Goal: Information Seeking & Learning: Check status

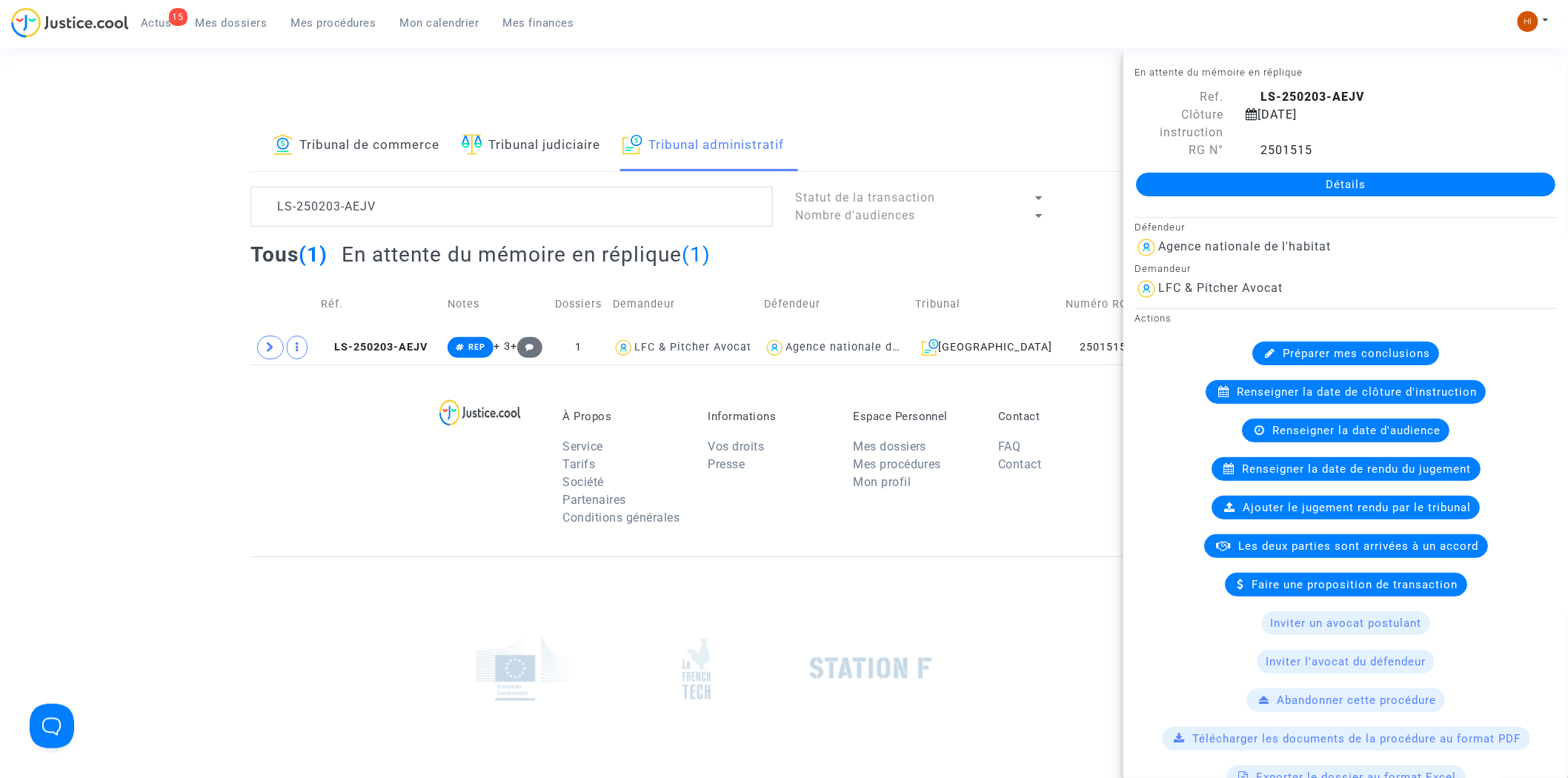
scroll to position [1110, 0]
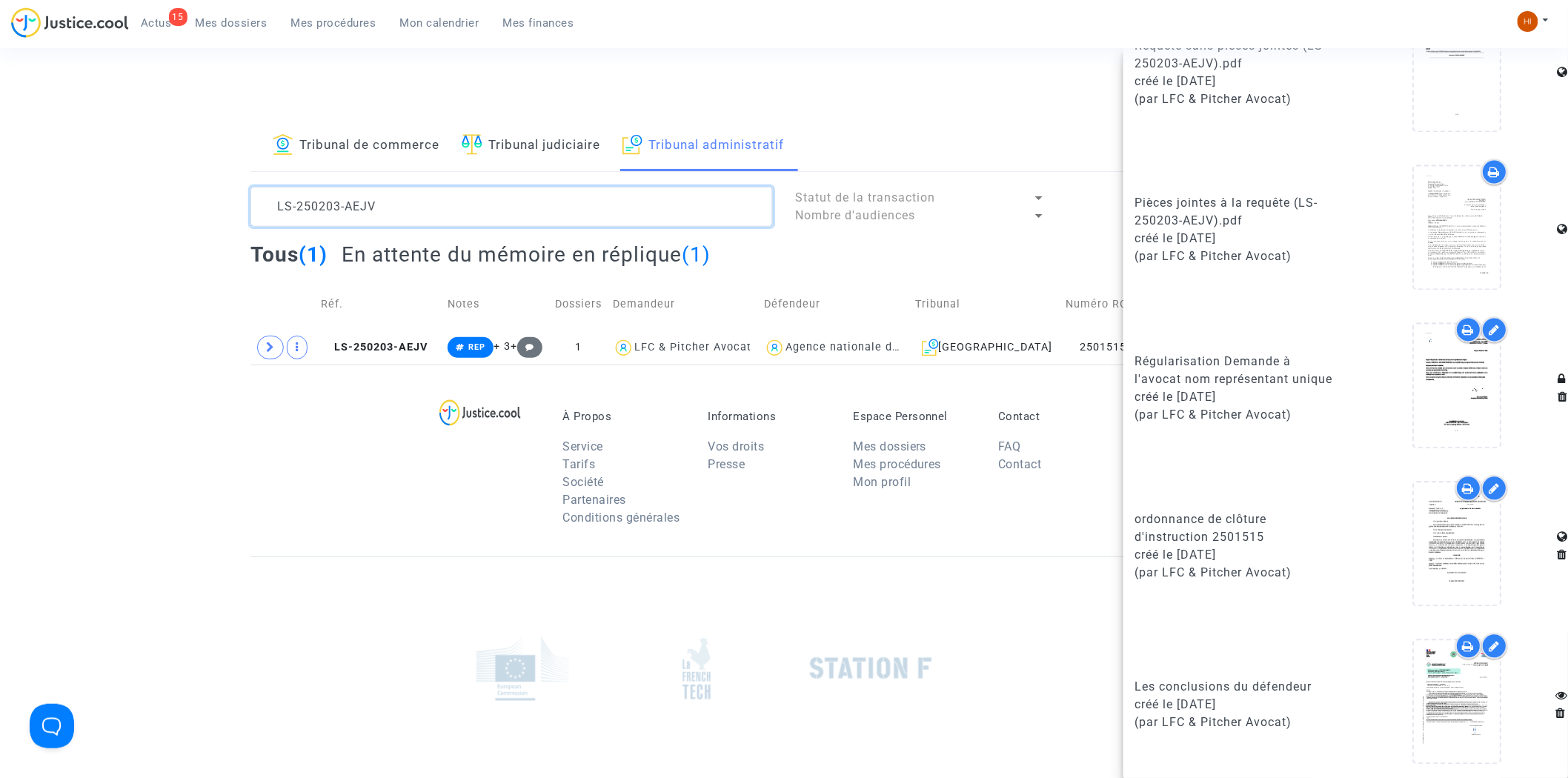
click at [605, 188] on textarea at bounding box center [511, 207] width 523 height 40
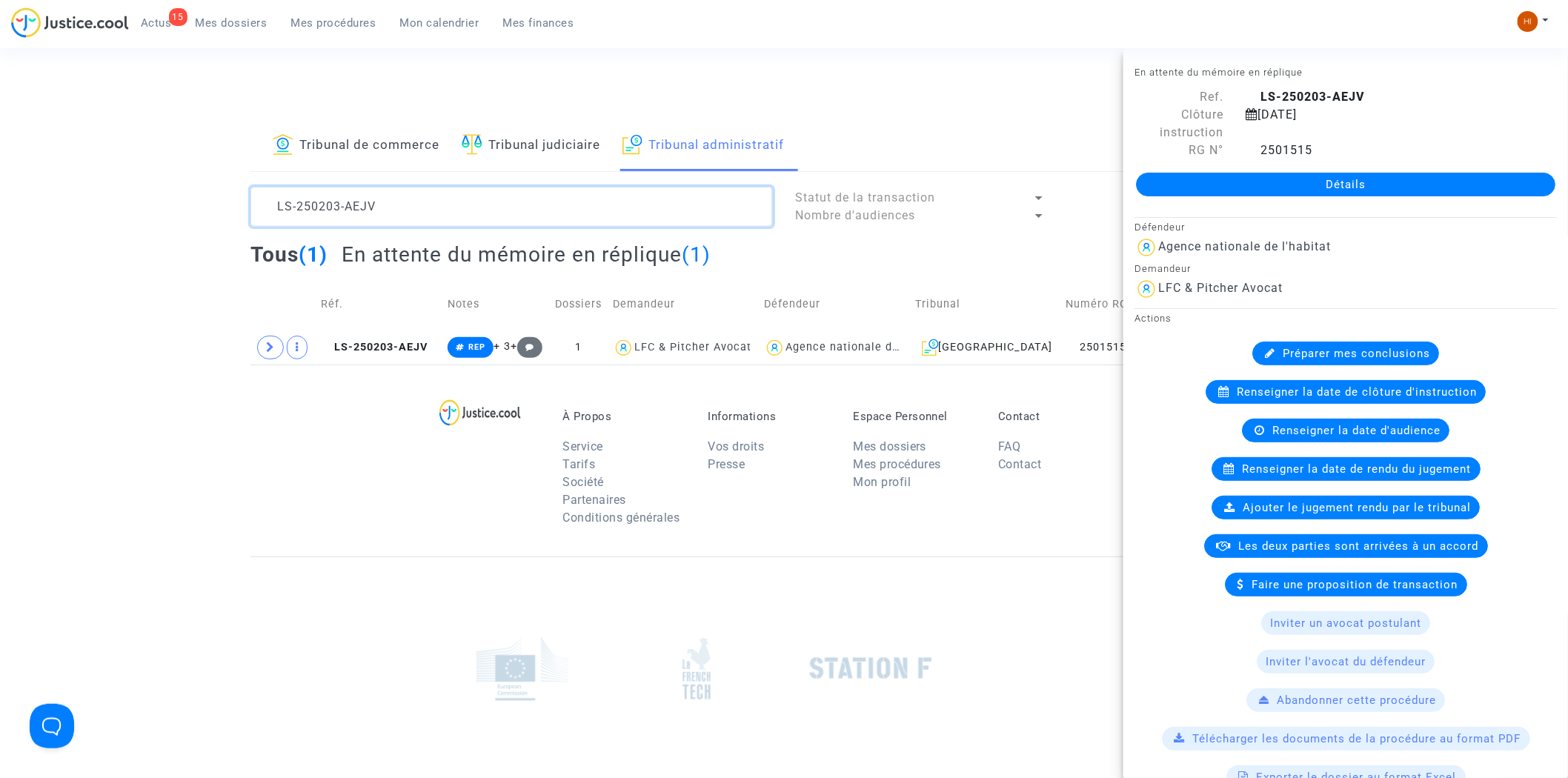
click at [604, 188] on textarea at bounding box center [511, 207] width 523 height 40
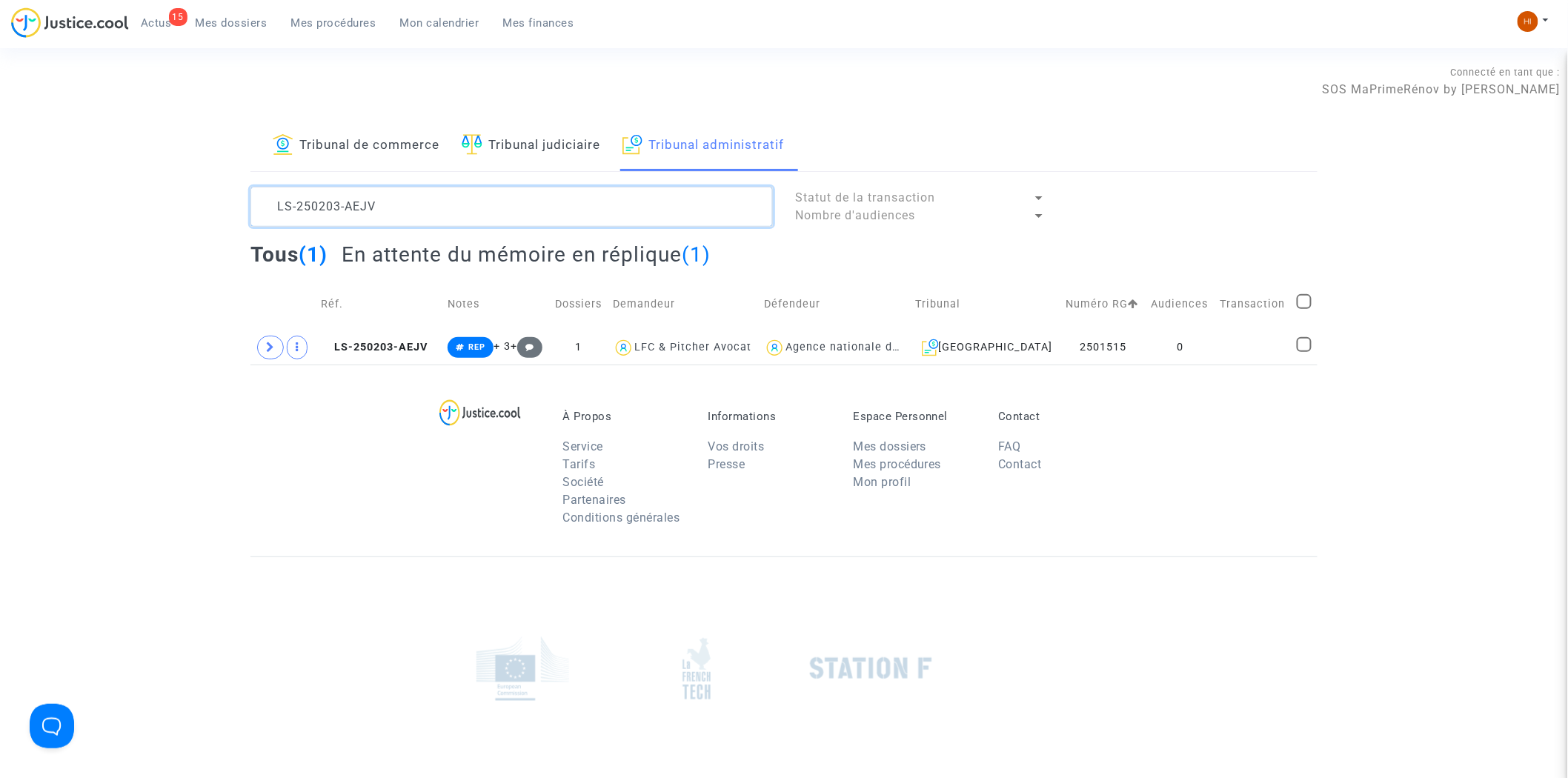
click at [604, 188] on textarea at bounding box center [511, 207] width 523 height 40
paste textarea "40726-KTEQ"
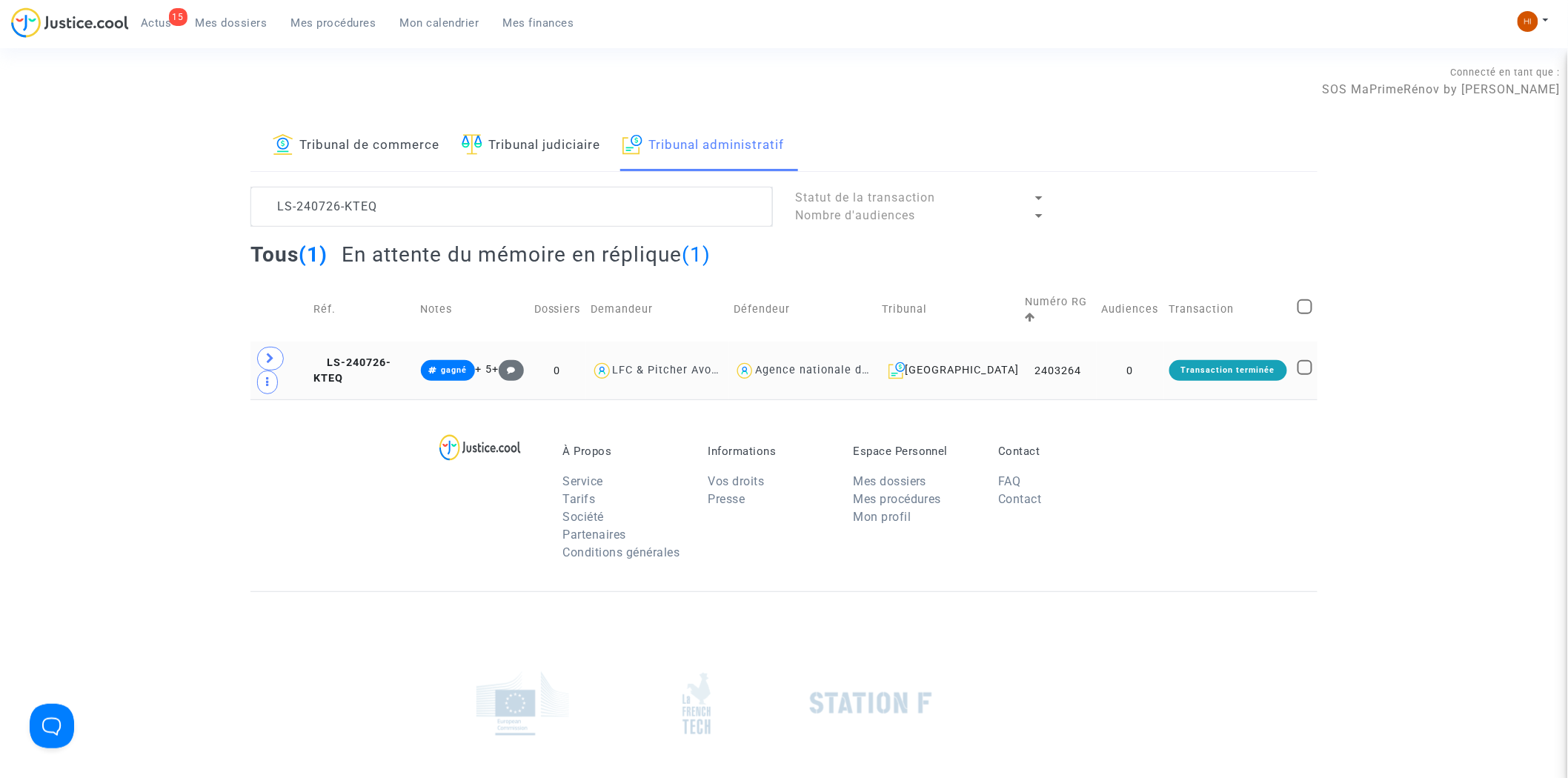
click at [1102, 341] on td "0" at bounding box center [1129, 370] width 67 height 58
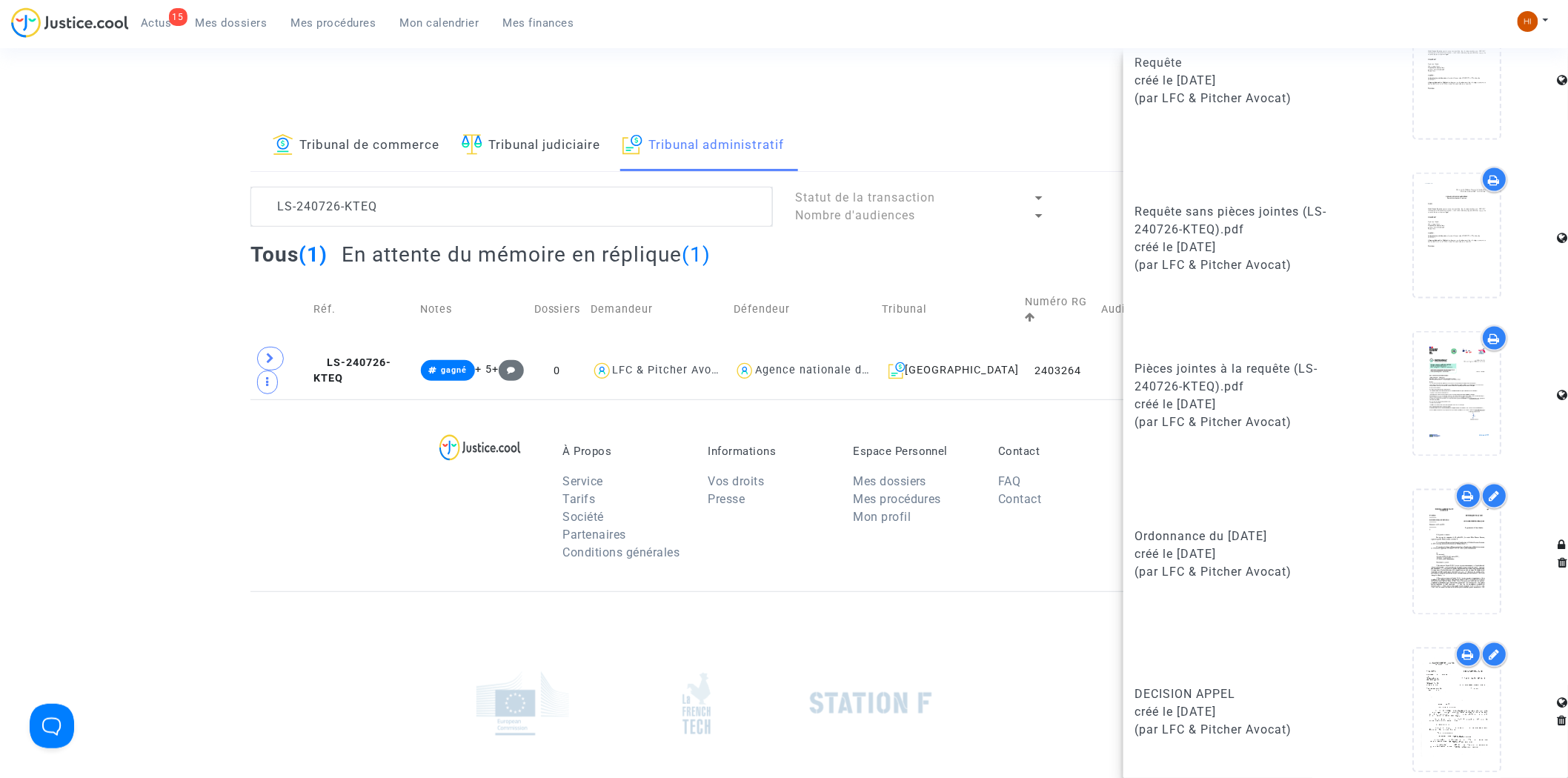
scroll to position [1034, 0]
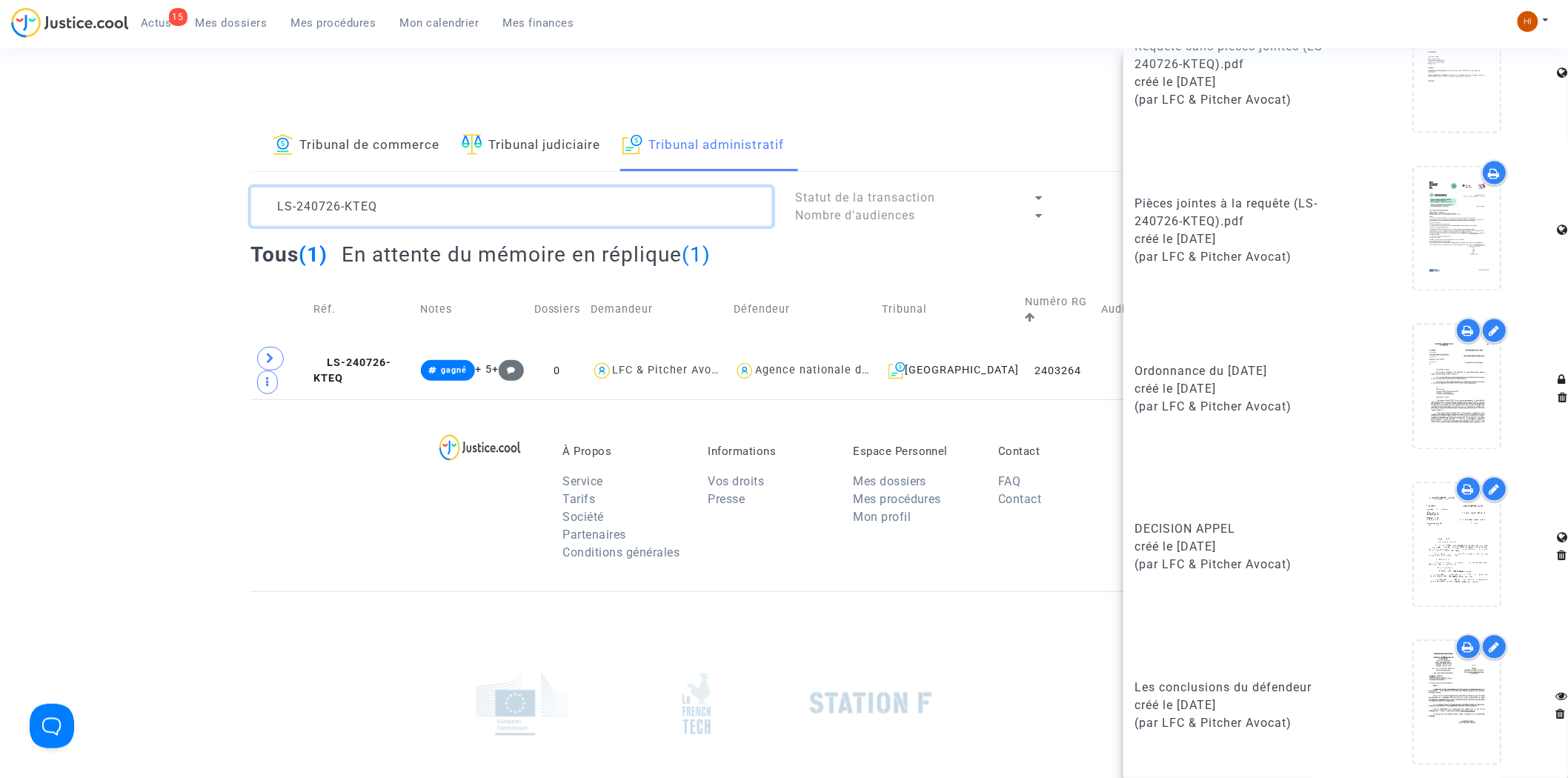
click at [383, 186] on textarea at bounding box center [511, 207] width 523 height 40
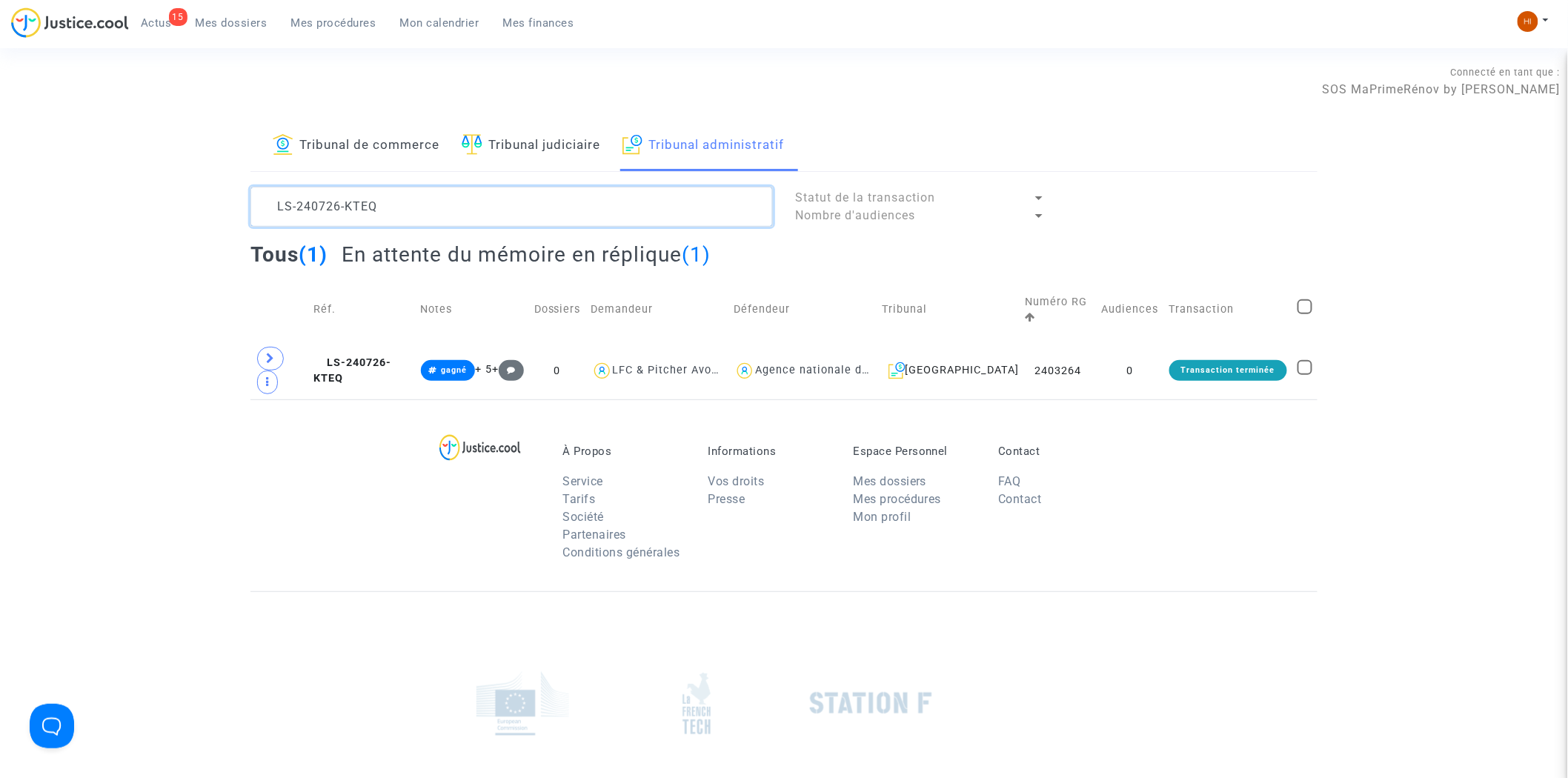
click at [383, 187] on textarea at bounding box center [511, 207] width 523 height 40
paste textarea "50203-ARXE"
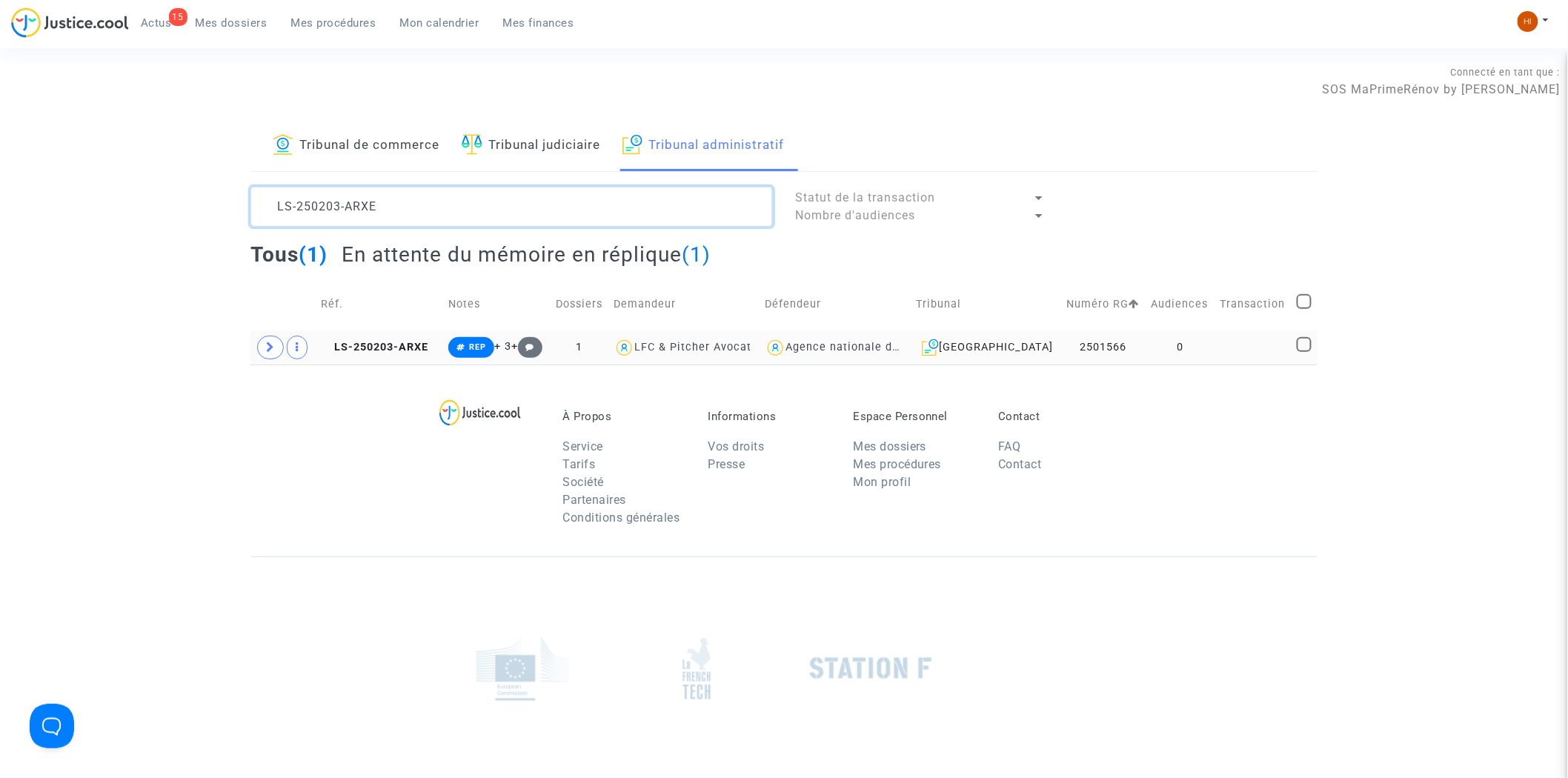
type textarea "LS-250203-ARXE"
click at [1226, 335] on td at bounding box center [1253, 347] width 77 height 34
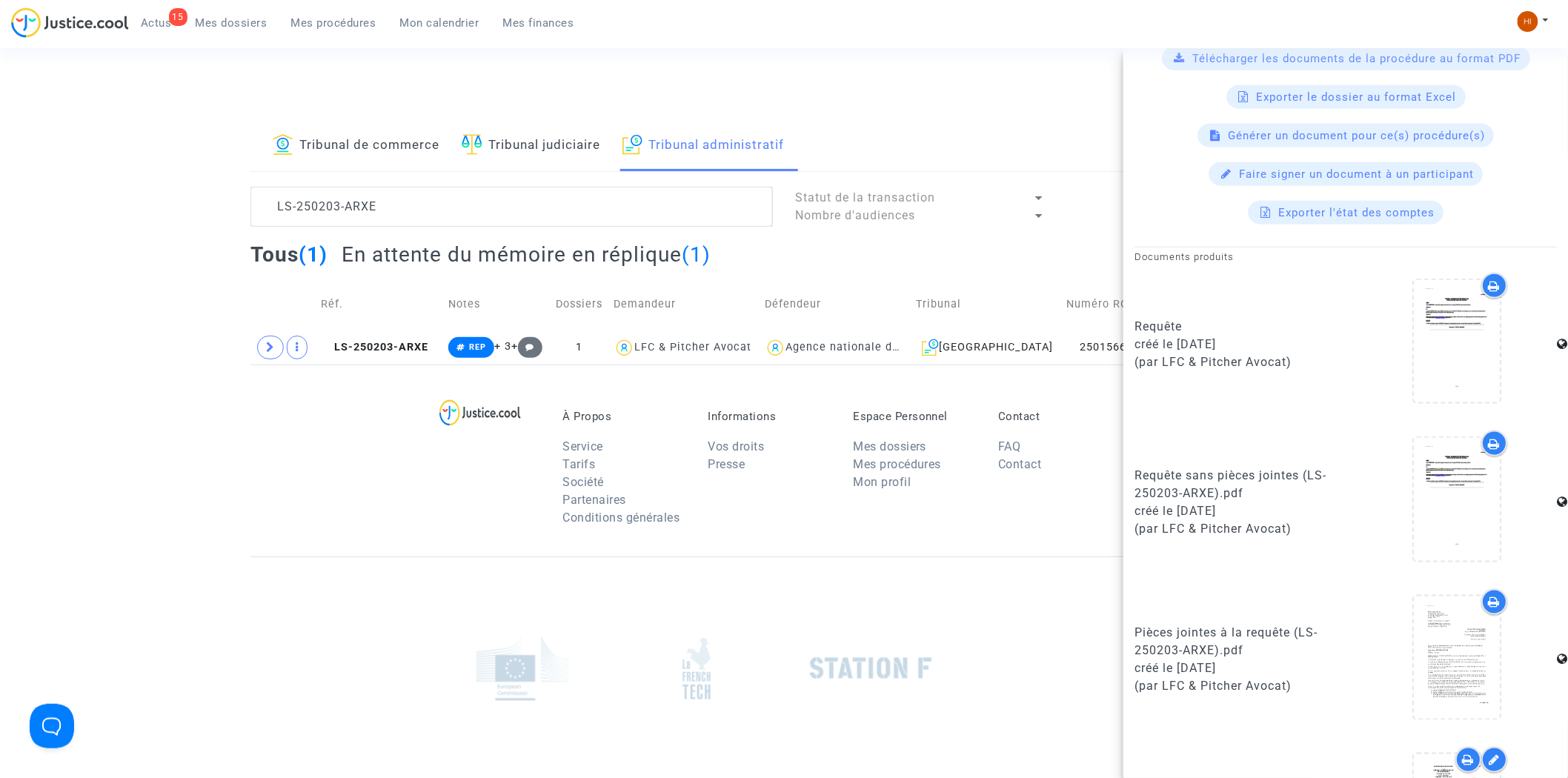
scroll to position [760, 0]
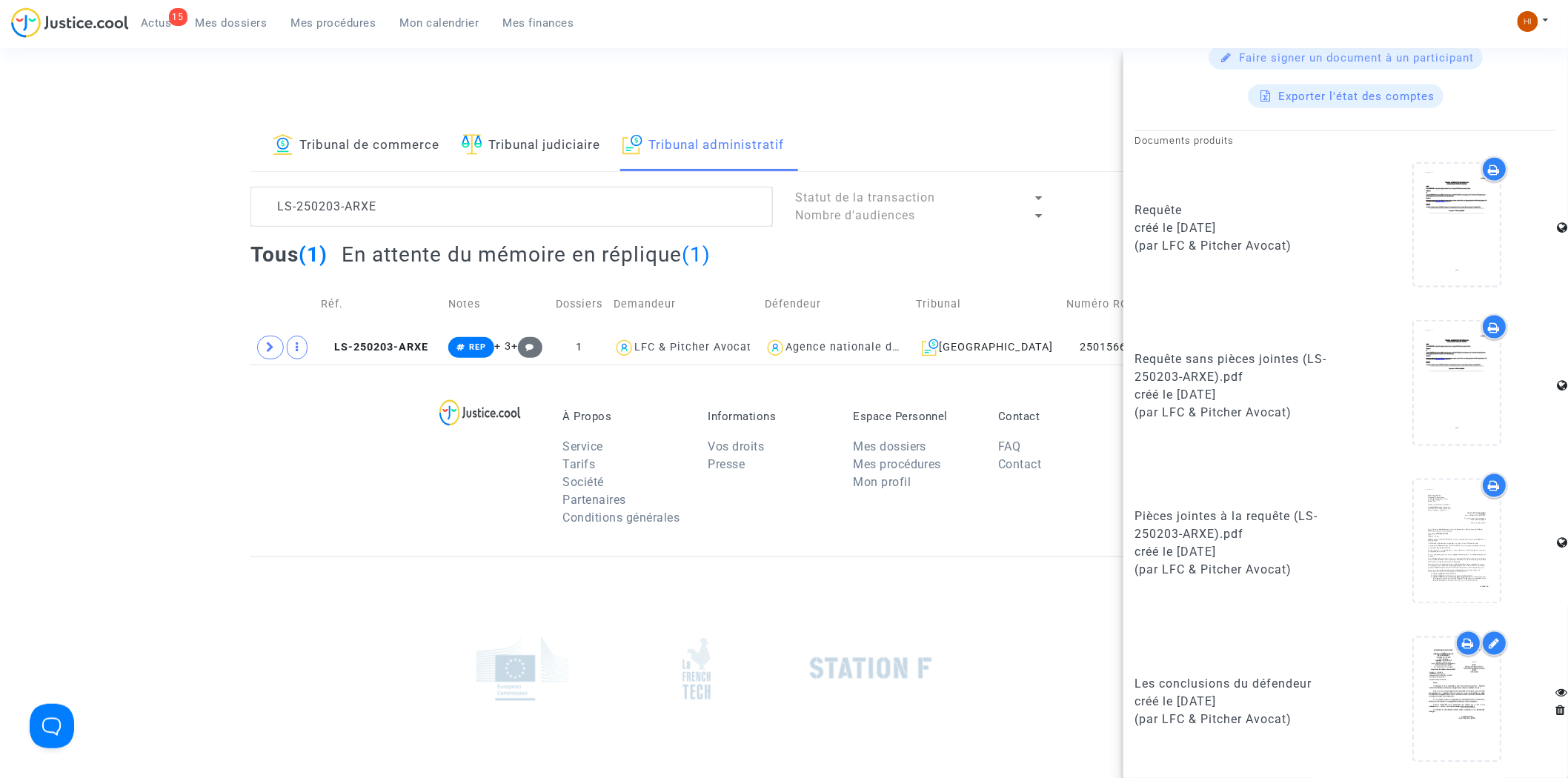
click at [340, 440] on div "À Propos Service Tarifs Société Partenaires Conditions générales Informations V…" at bounding box center [784, 459] width 1067 height 192
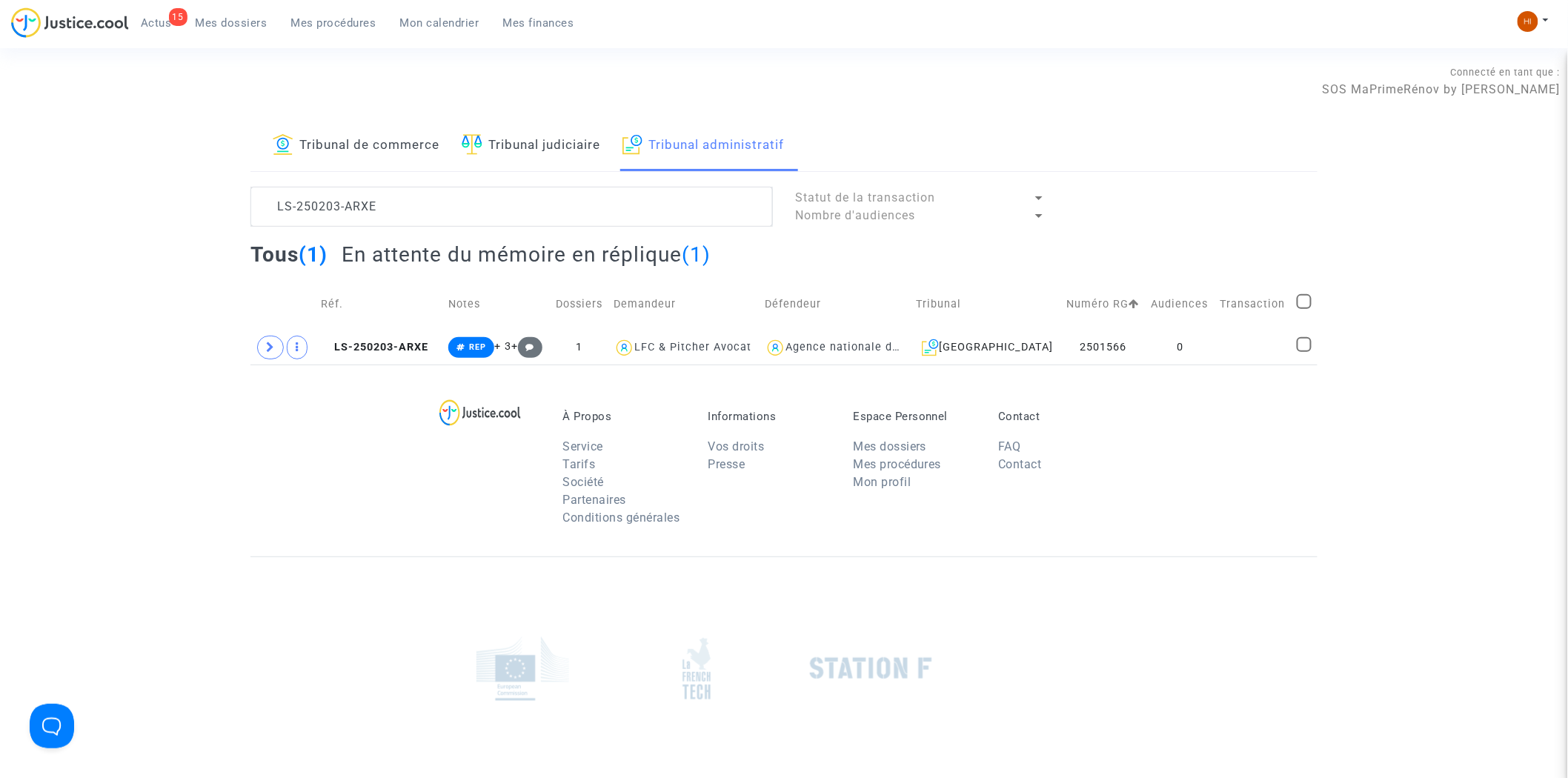
scroll to position [0, 0]
click at [1526, 34] on div "Mon profil Changer de compte Paramètres Déconnexion" at bounding box center [1536, 29] width 40 height 37
click at [1526, 25] on img at bounding box center [1528, 22] width 21 height 21
click at [1480, 69] on link "Changer de compte" at bounding box center [1473, 76] width 150 height 24
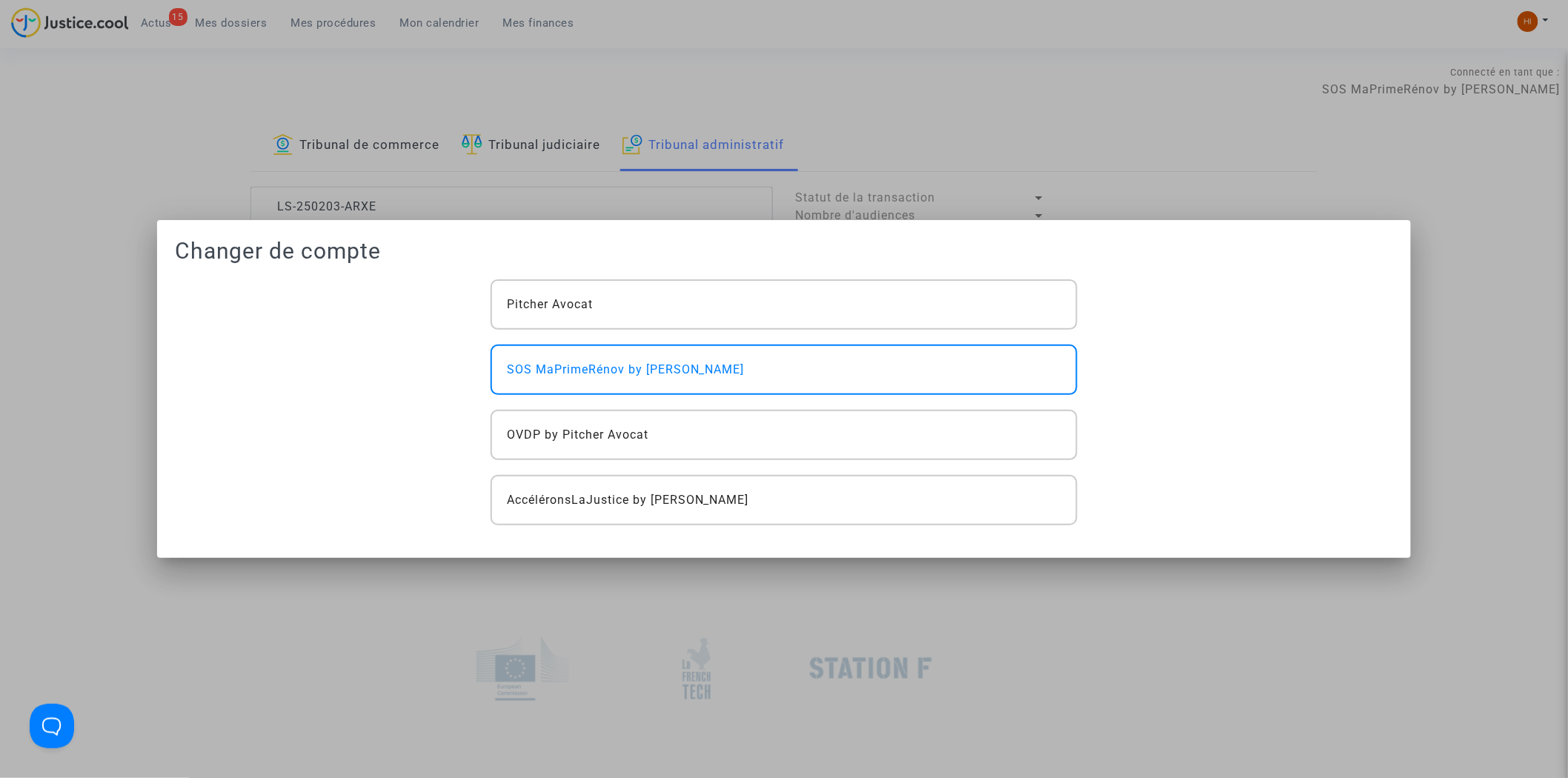
click at [621, 278] on div "Changer de compte Pitcher Avocat SOS MaPrimeRénov by Pitcher Avocat OVDP by Pit…" at bounding box center [784, 382] width 1219 height 287
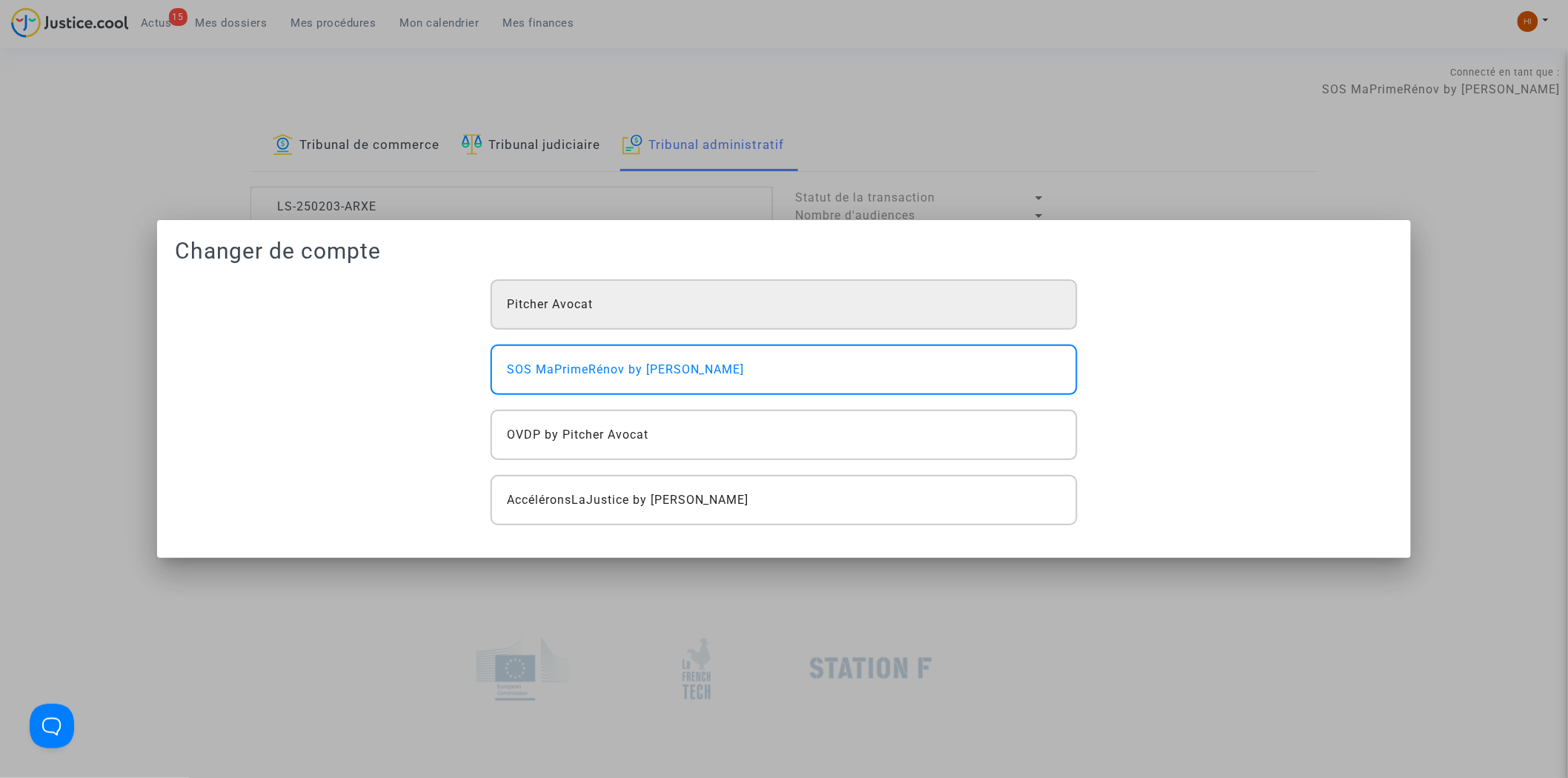
click at [601, 294] on div "Pitcher Avocat" at bounding box center [784, 305] width 587 height 51
